Goal: Entertainment & Leisure: Browse casually

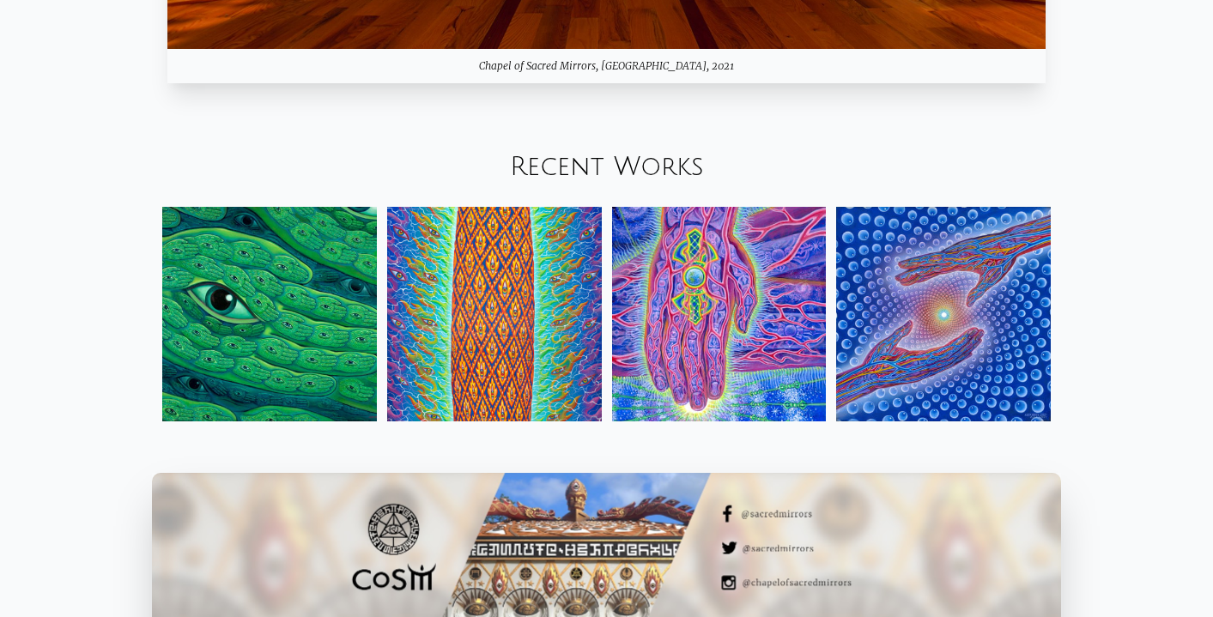
scroll to position [1924, 0]
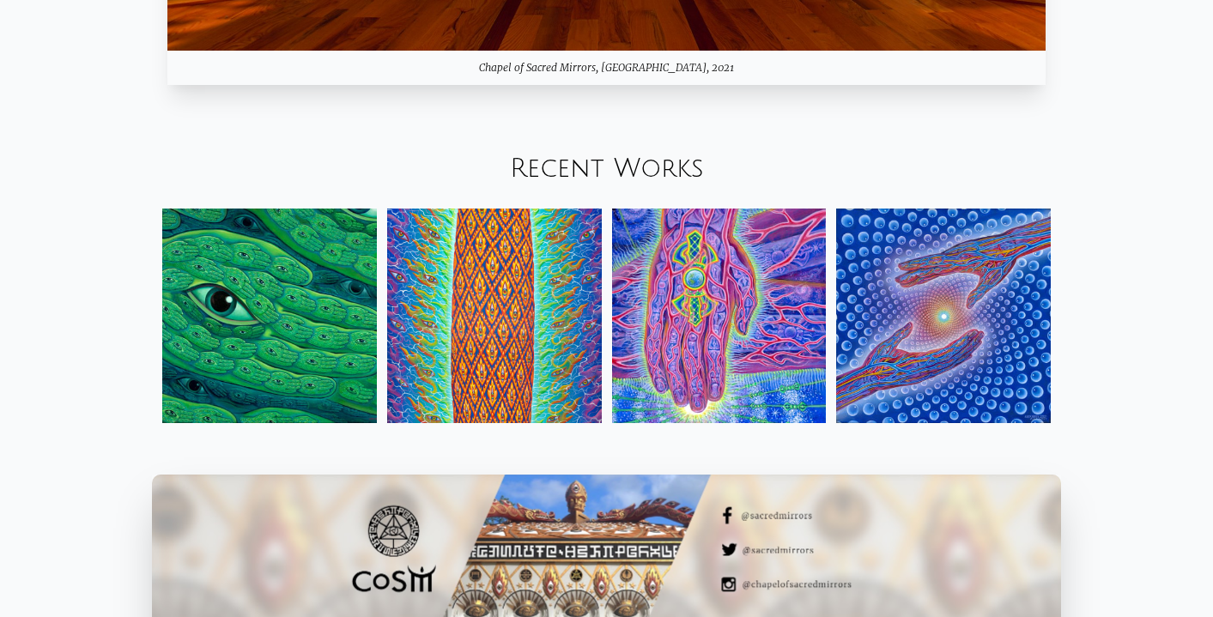
click at [291, 359] on img at bounding box center [269, 316] width 215 height 215
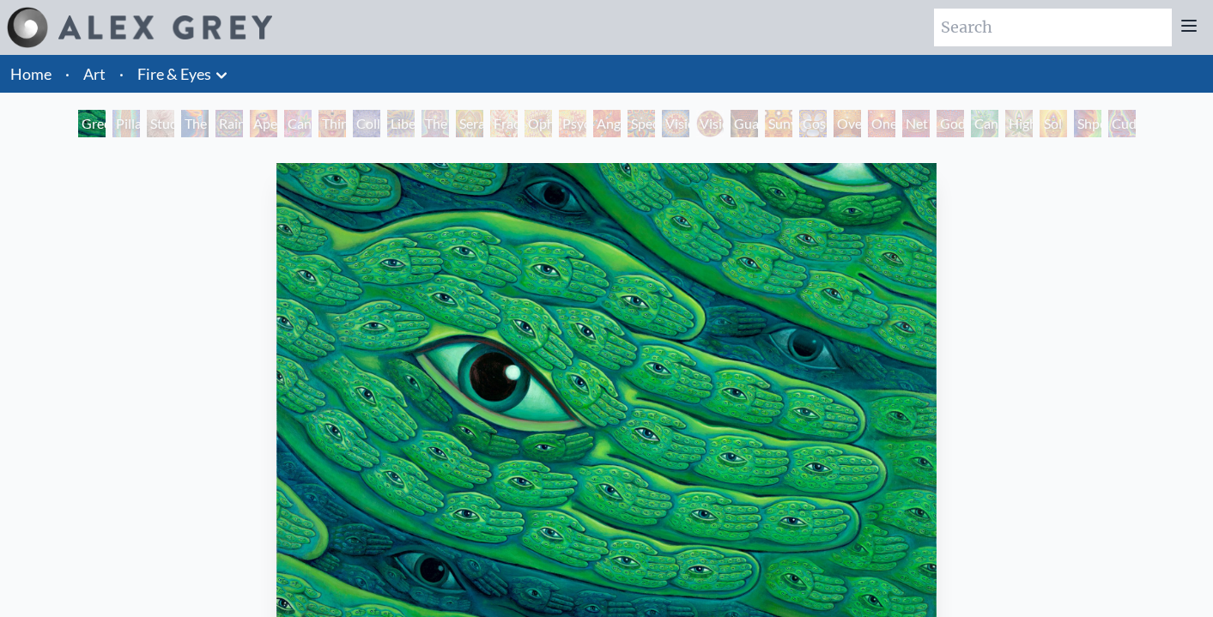
click at [147, 119] on div "Study for the Great Turn" at bounding box center [160, 123] width 27 height 27
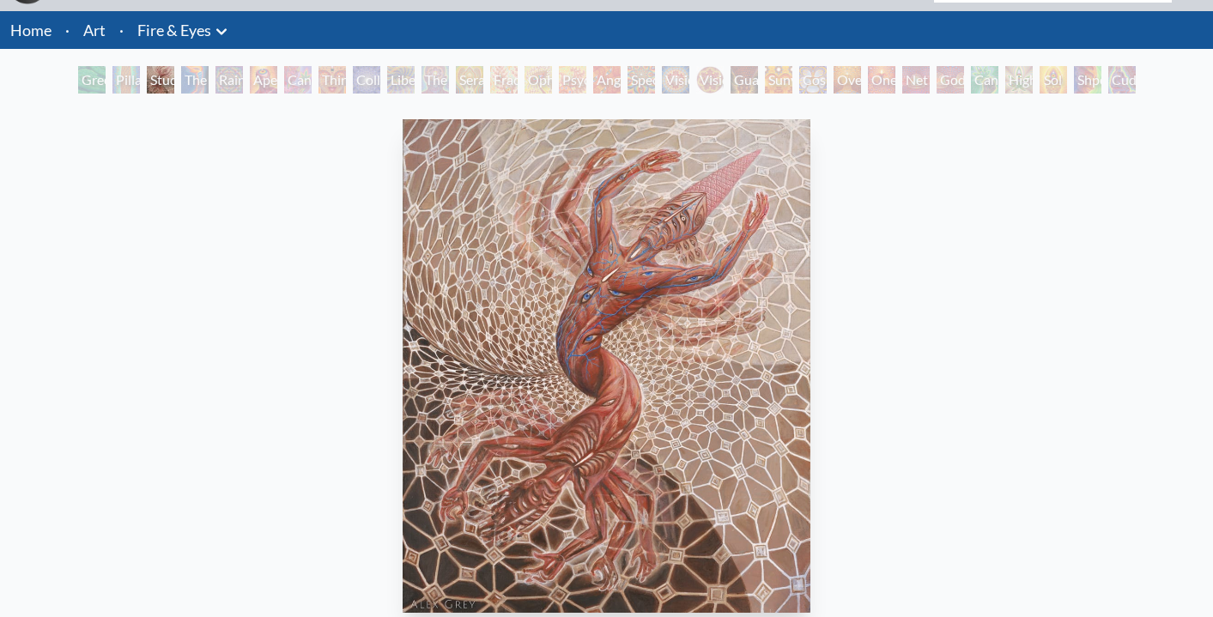
scroll to position [39, 0]
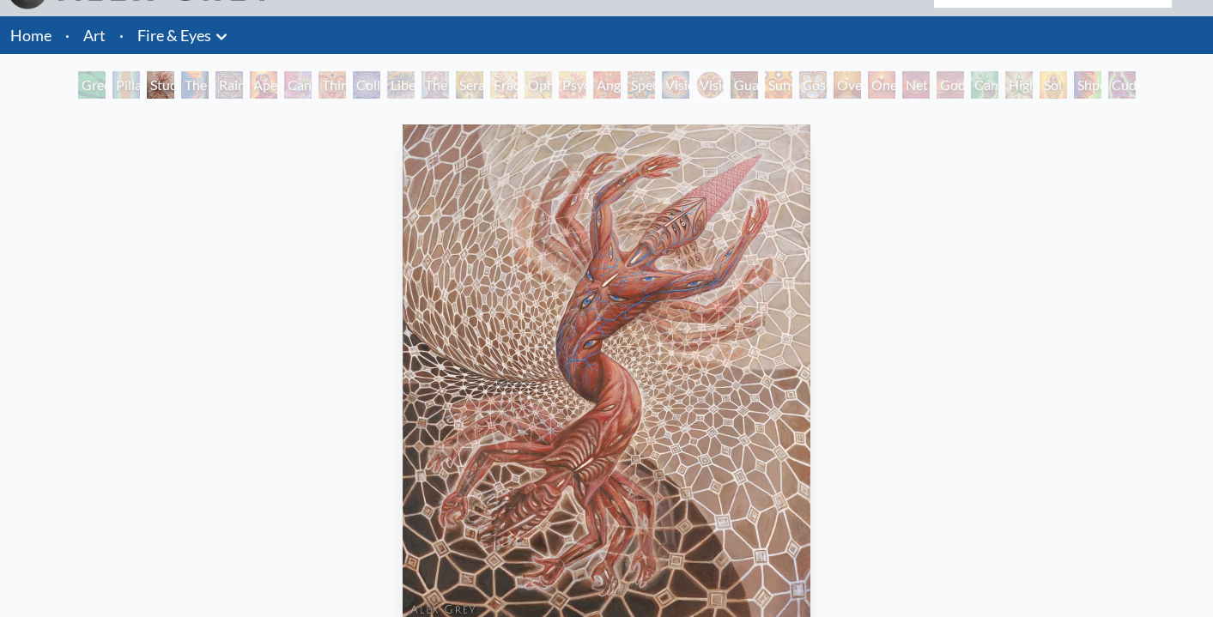
click at [193, 82] on div "The Torch" at bounding box center [194, 84] width 27 height 27
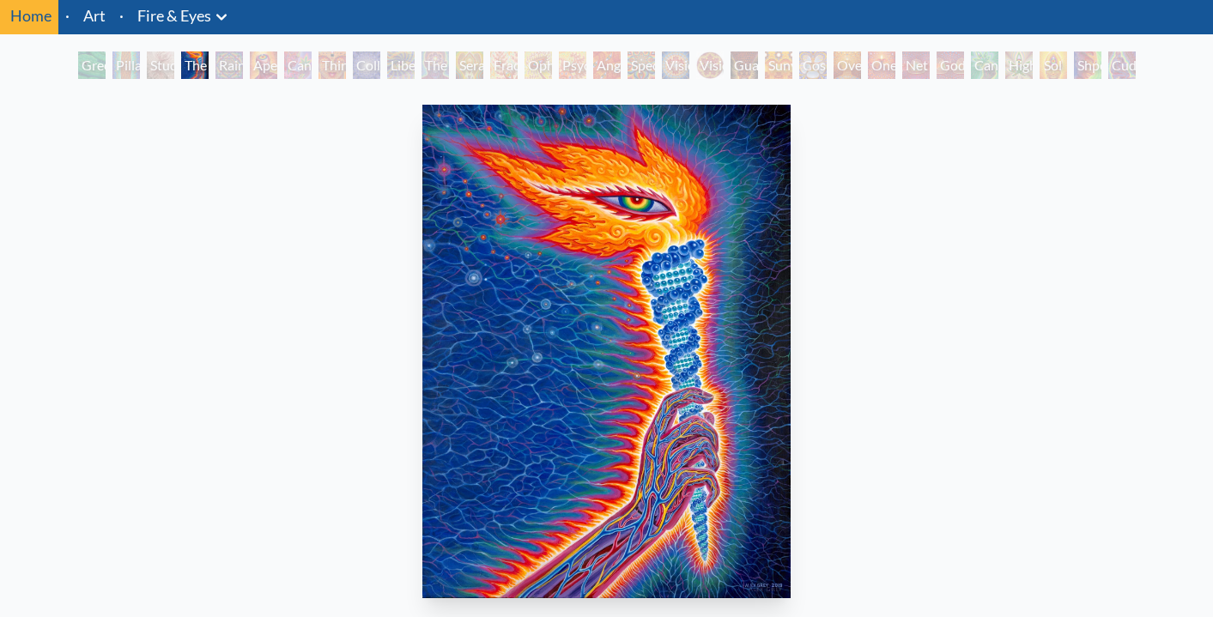
scroll to position [58, 0]
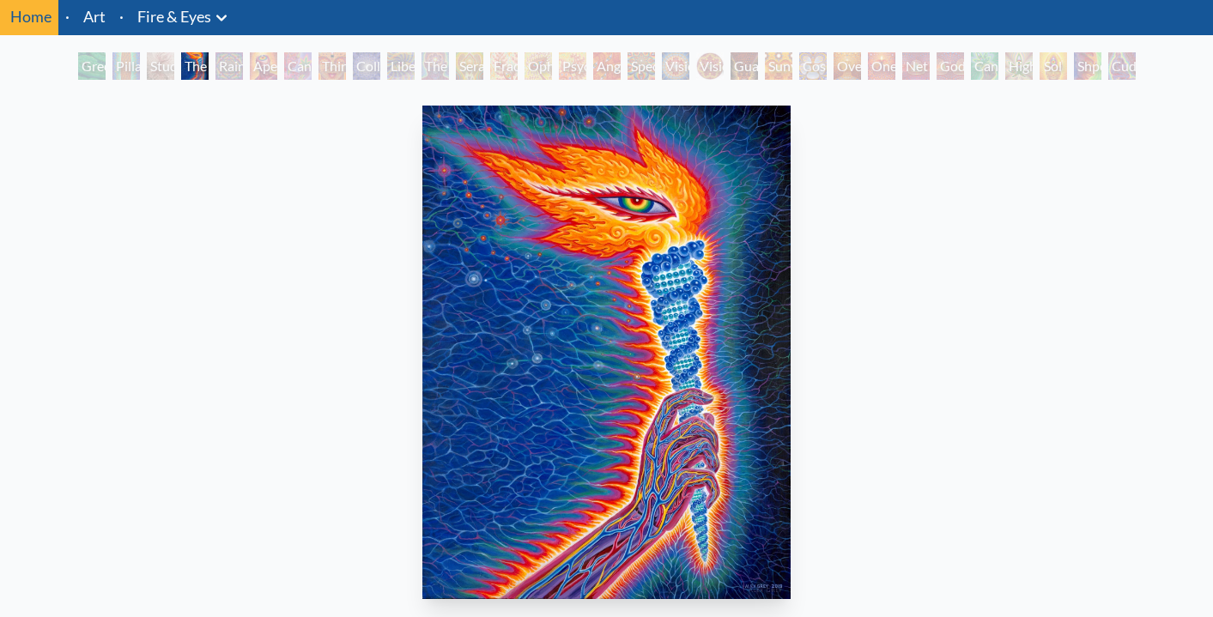
click at [127, 69] on div "Pillar of Awareness" at bounding box center [125, 65] width 27 height 27
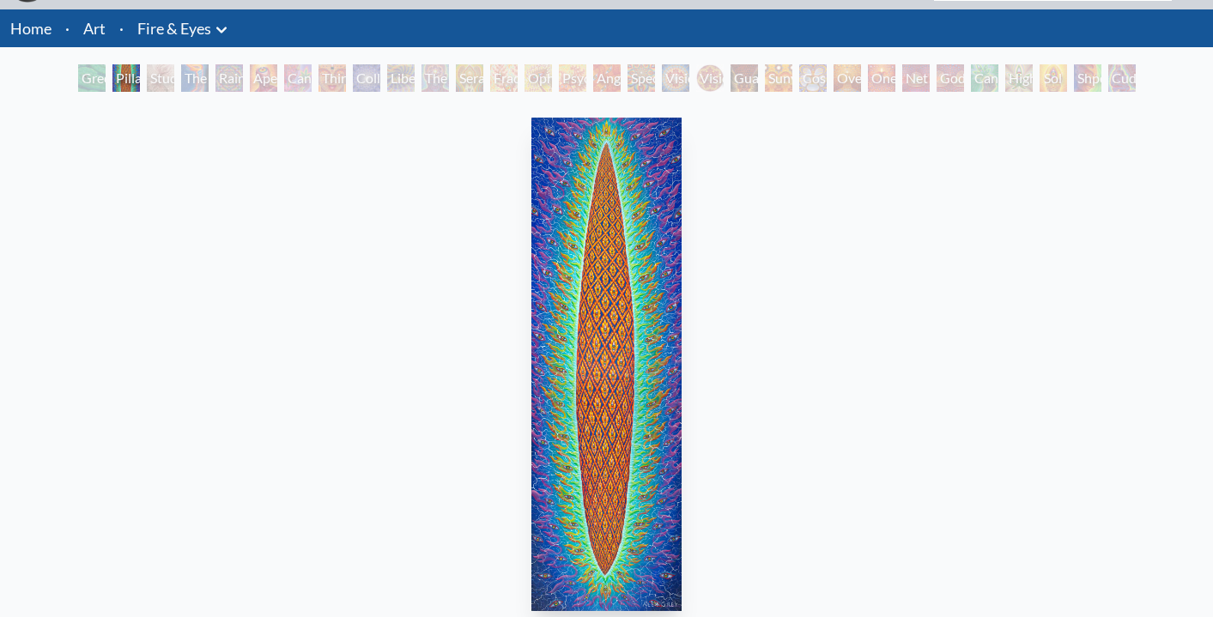
scroll to position [44, 0]
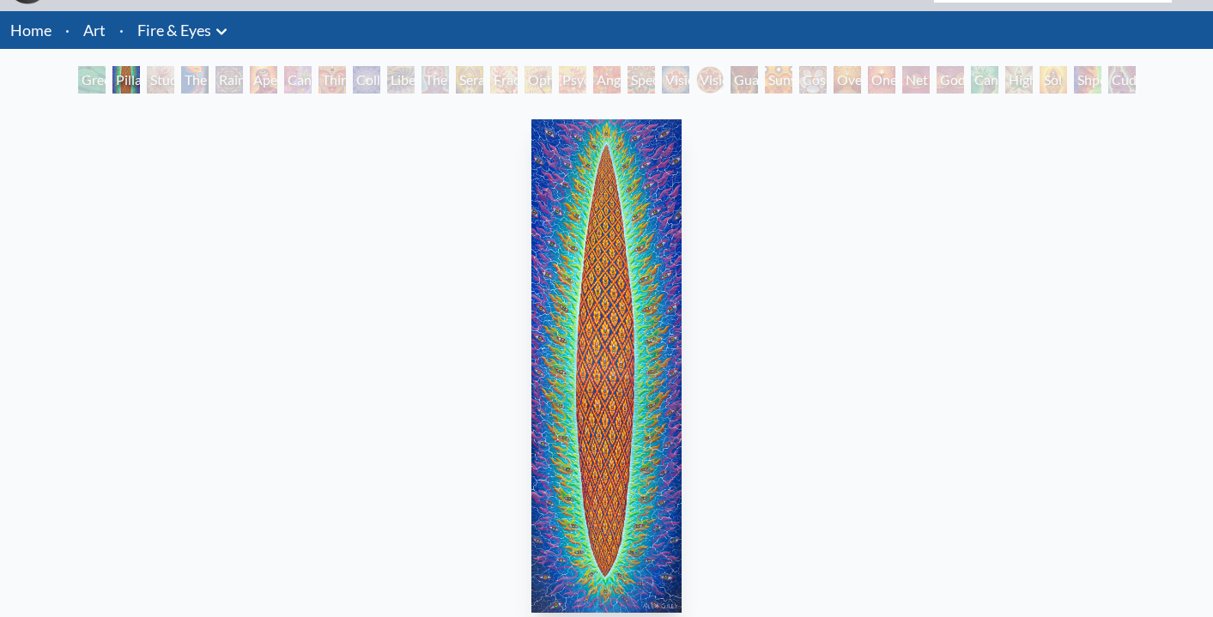
click at [181, 90] on div "The Torch" at bounding box center [194, 79] width 27 height 27
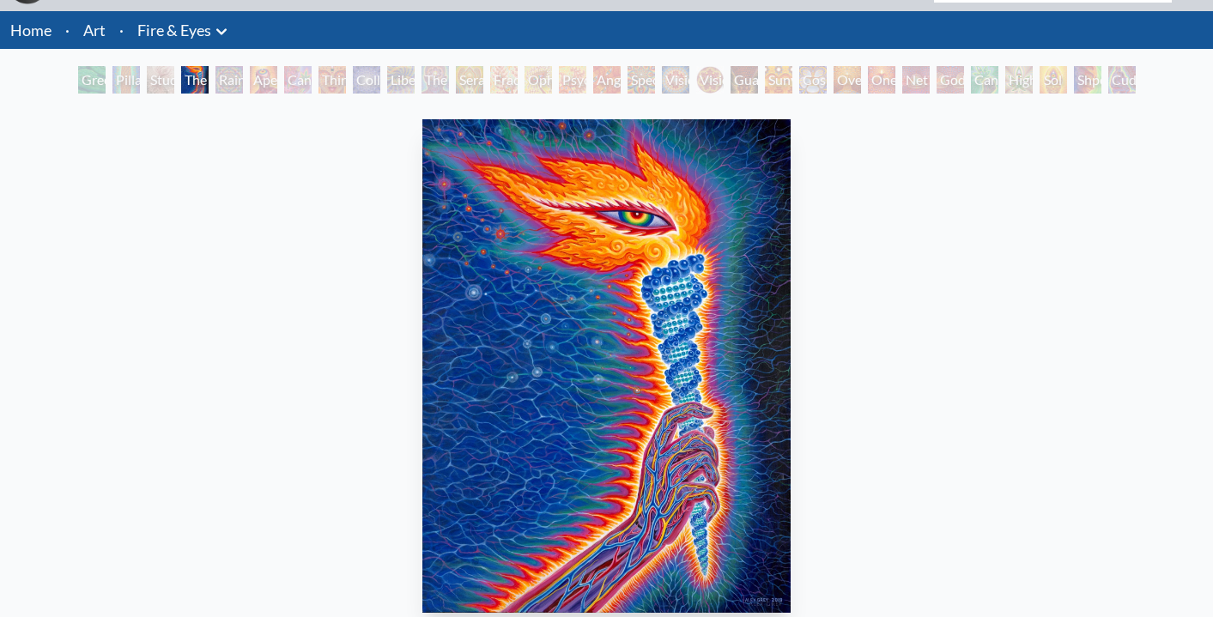
click at [237, 88] on div "Rainbow Eye Ripple" at bounding box center [228, 79] width 27 height 27
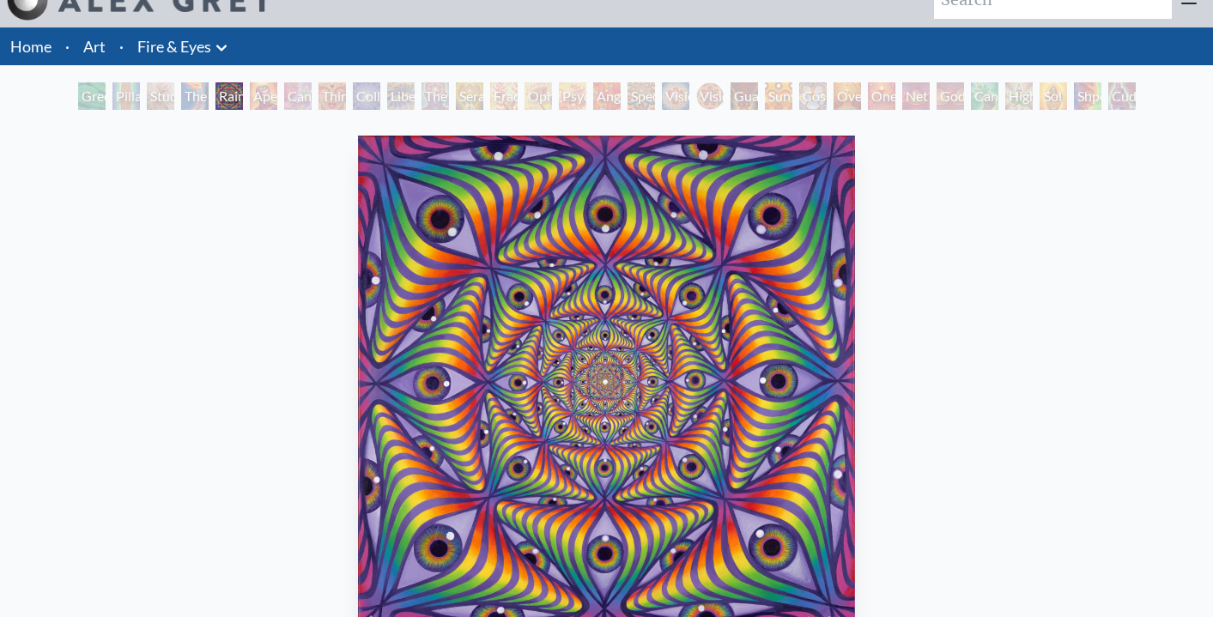
scroll to position [26, 0]
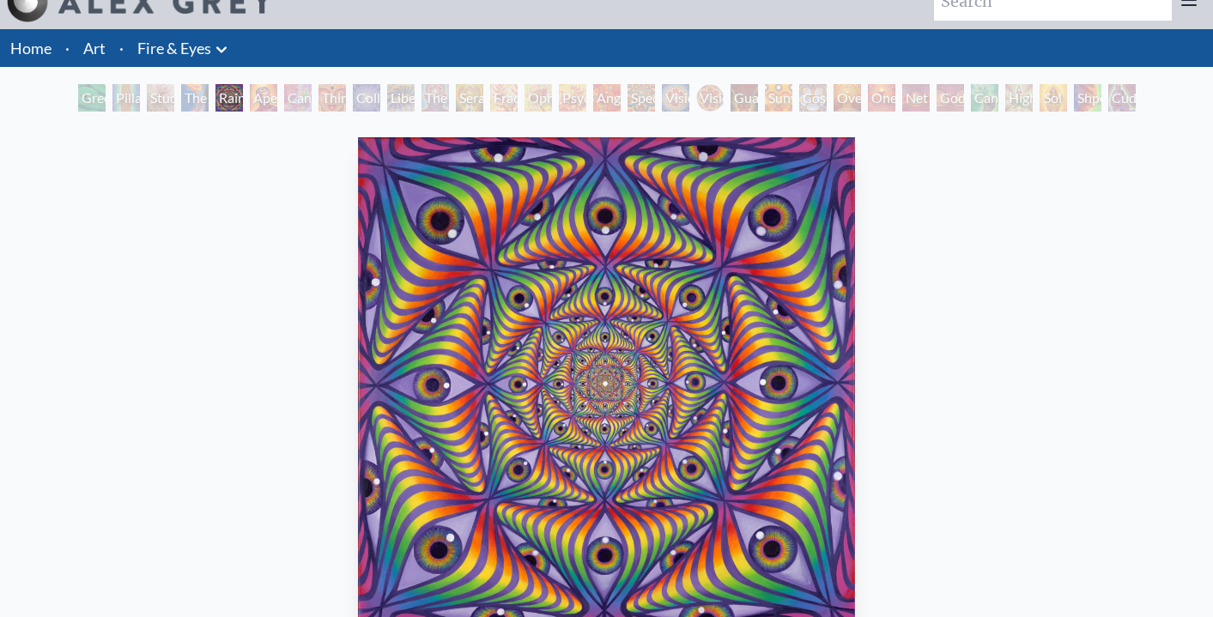
click at [262, 94] on div "Aperture" at bounding box center [263, 97] width 27 height 27
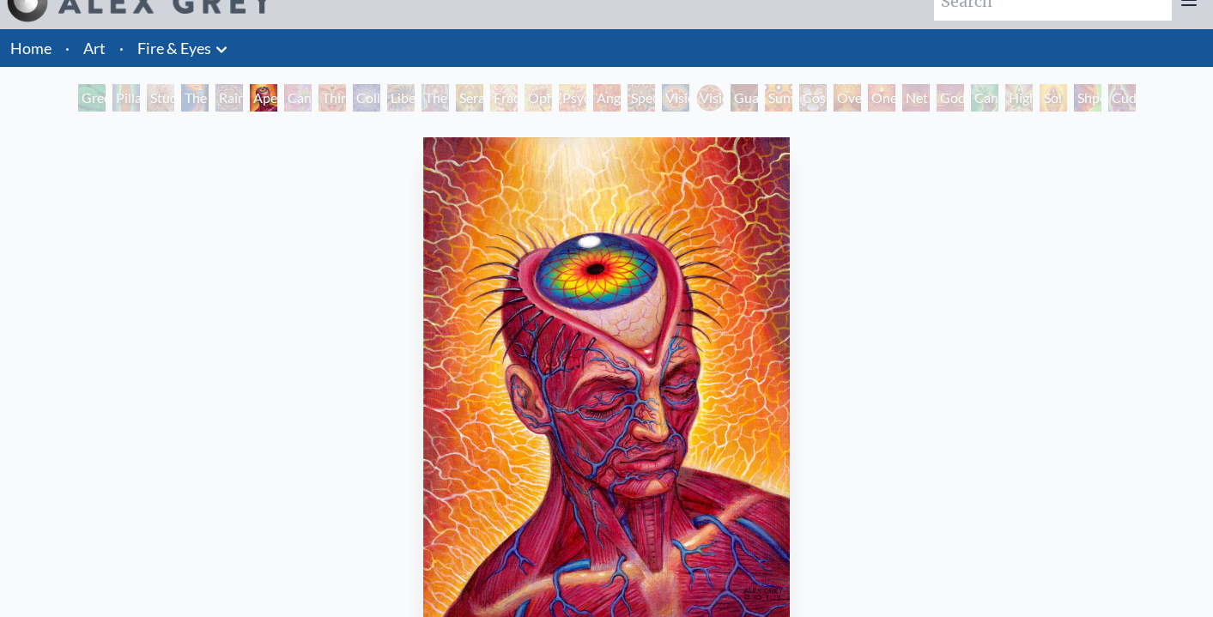
click at [861, 97] on div "Oversoul" at bounding box center [846, 97] width 27 height 27
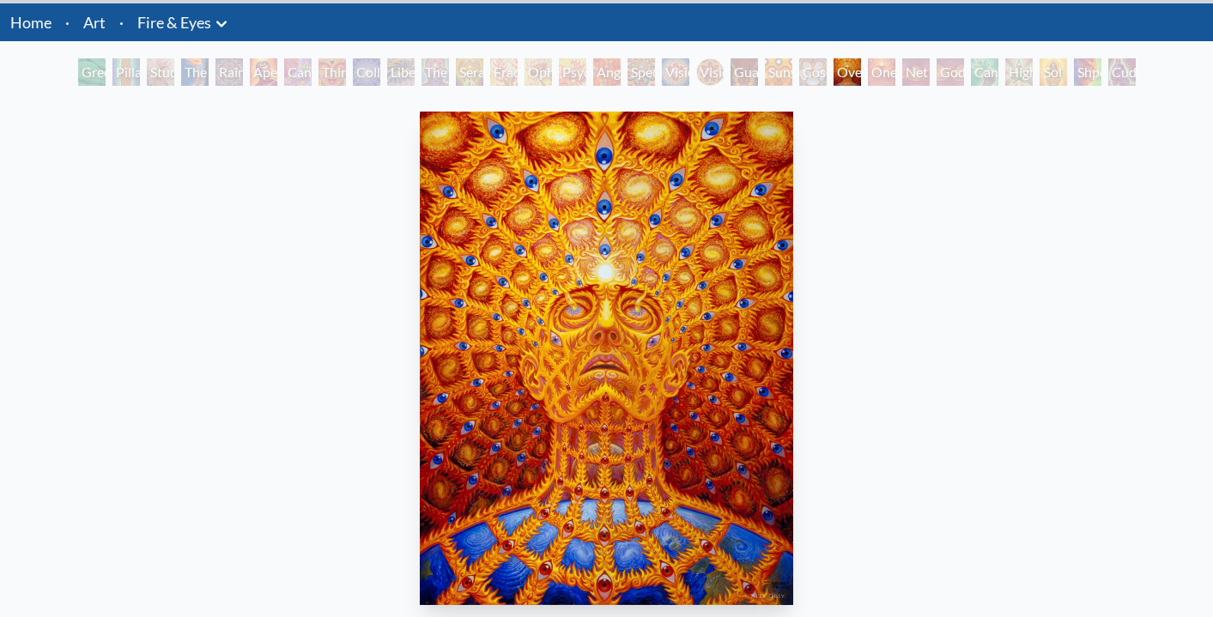
scroll to position [50, 0]
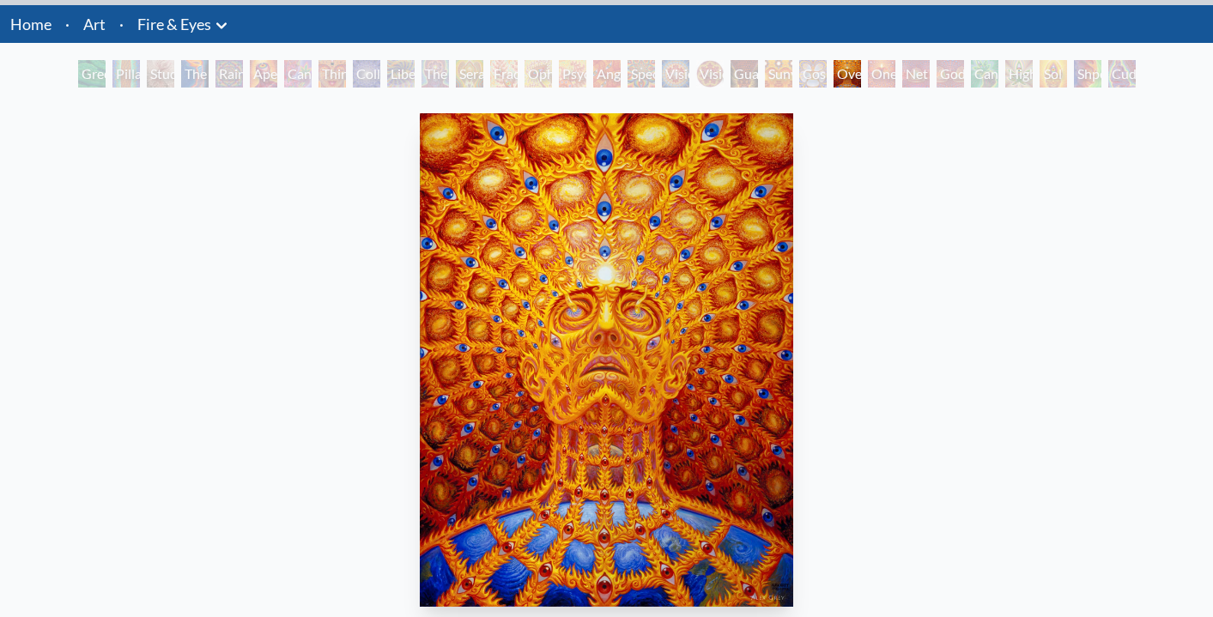
click at [884, 77] on div "One" at bounding box center [881, 73] width 27 height 27
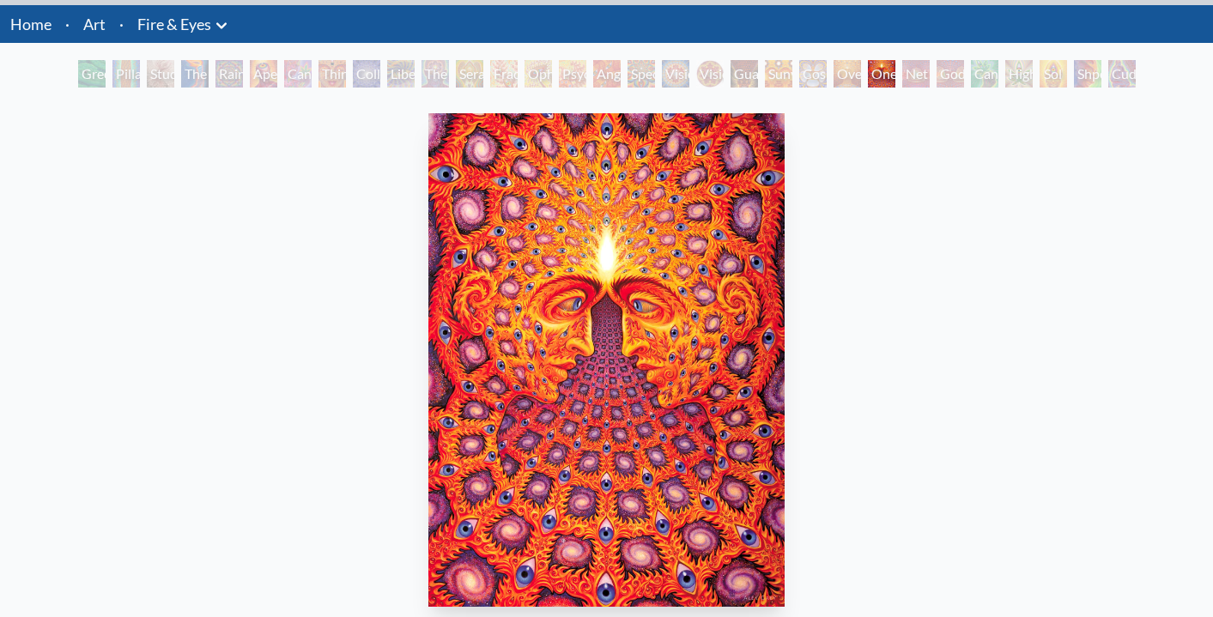
click at [491, 74] on div "Fractal Eyes" at bounding box center [503, 73] width 27 height 27
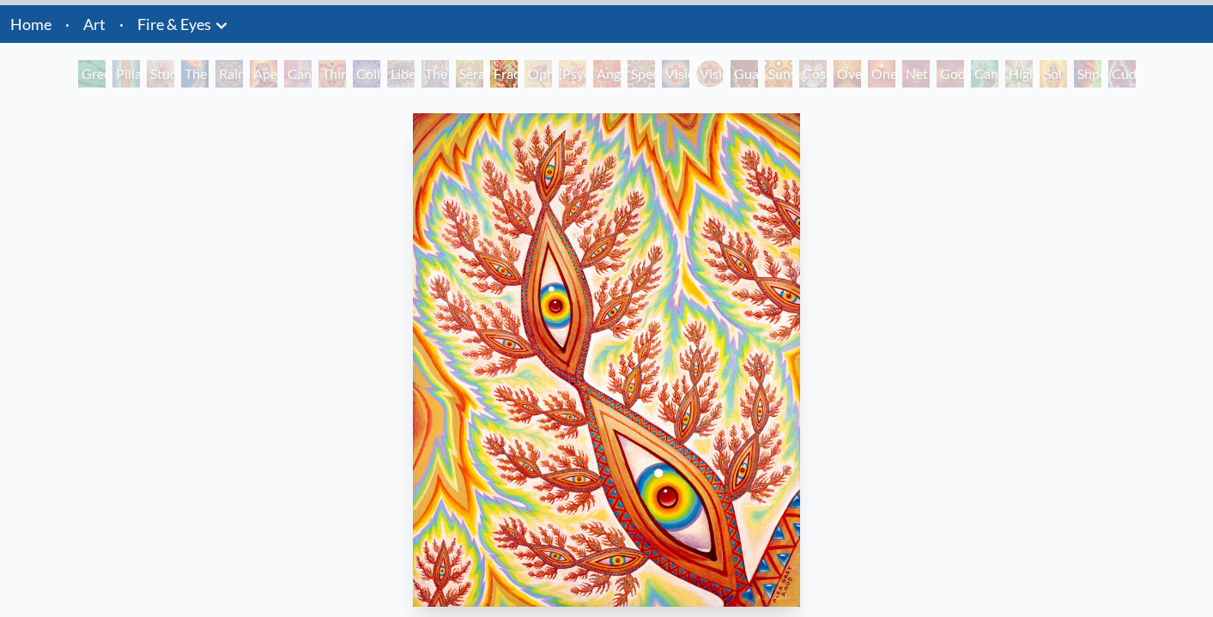
click at [1108, 73] on div "Cuddle" at bounding box center [1121, 73] width 27 height 27
